Goal: Task Accomplishment & Management: Use online tool/utility

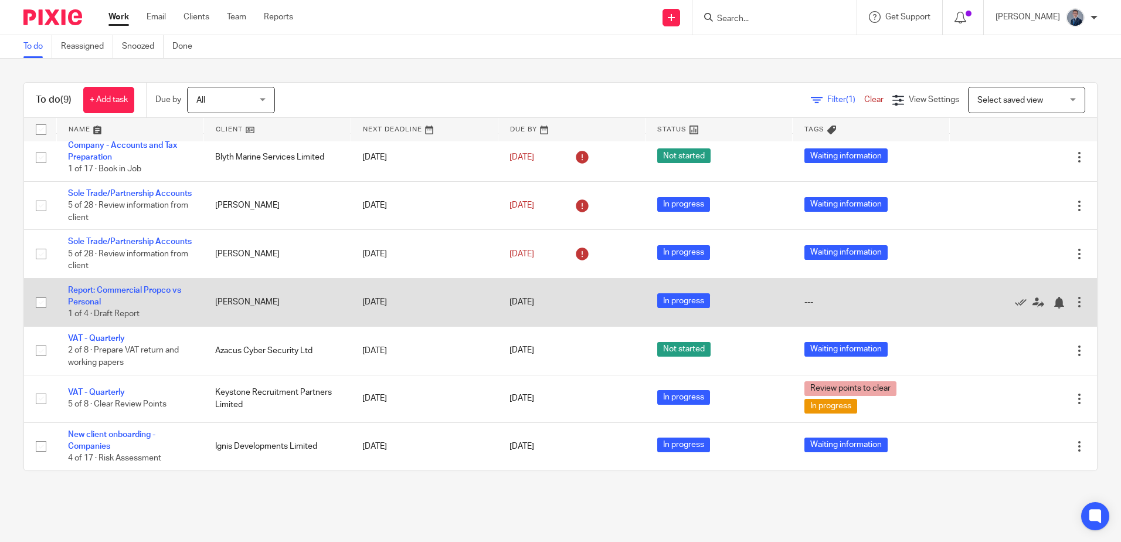
scroll to position [145, 0]
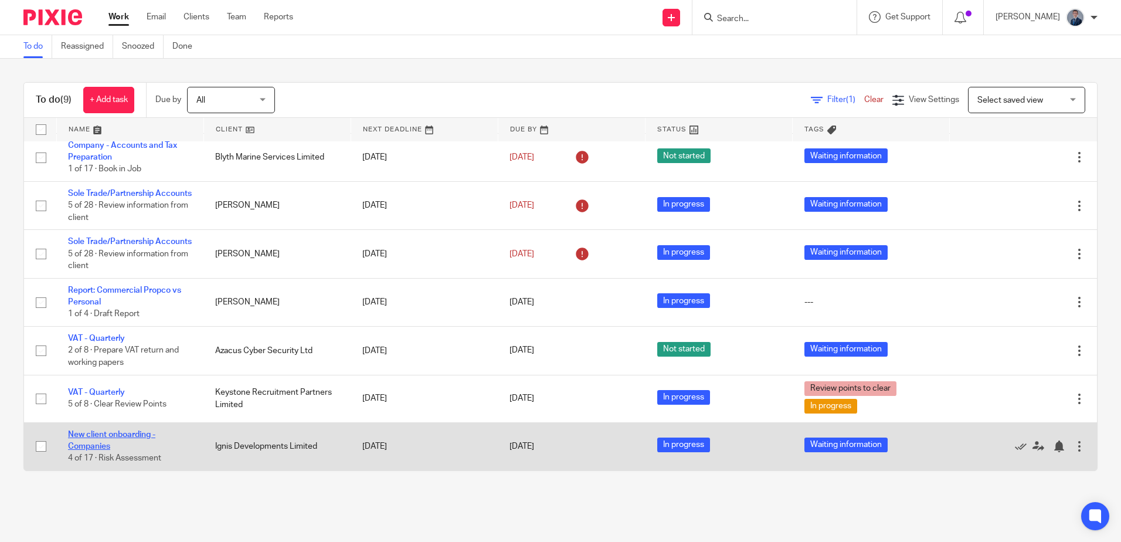
click at [124, 436] on link "New client onboarding - Companies" at bounding box center [111, 440] width 87 height 20
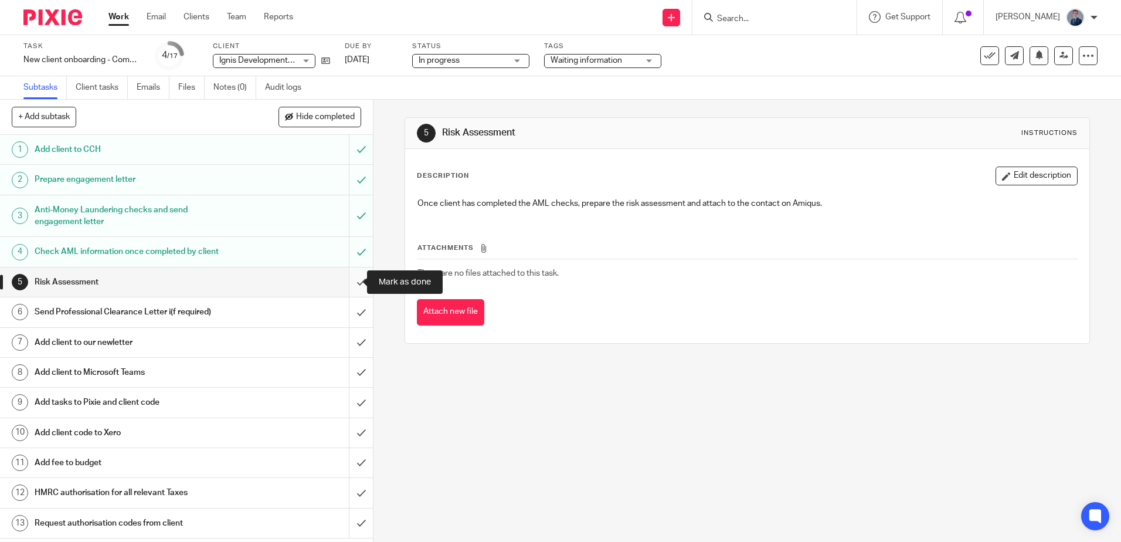
click at [351, 283] on input "submit" at bounding box center [186, 281] width 373 height 29
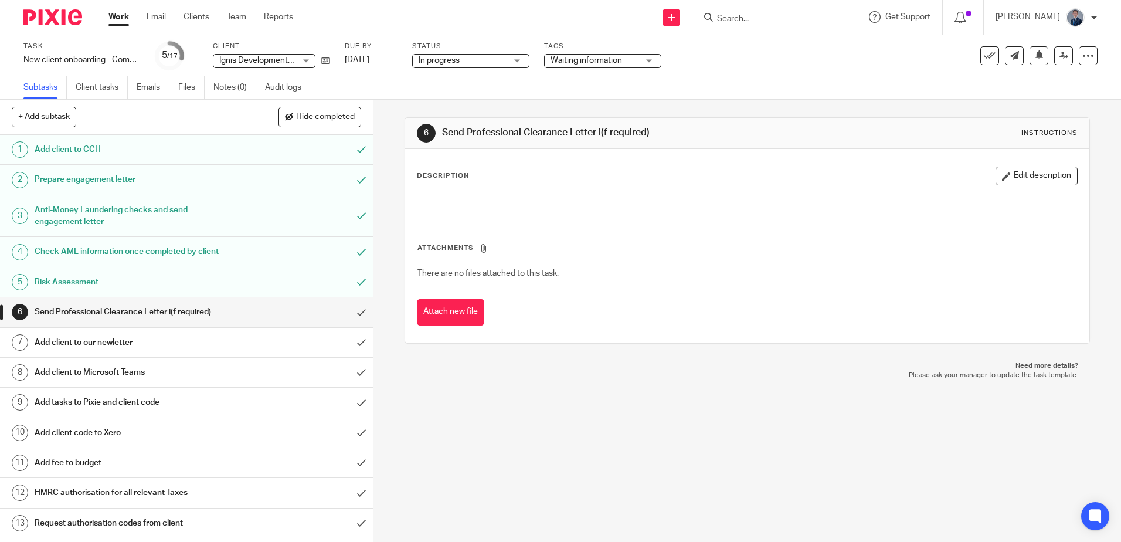
click at [120, 18] on link "Work" at bounding box center [118, 17] width 21 height 12
